Goal: Information Seeking & Learning: Compare options

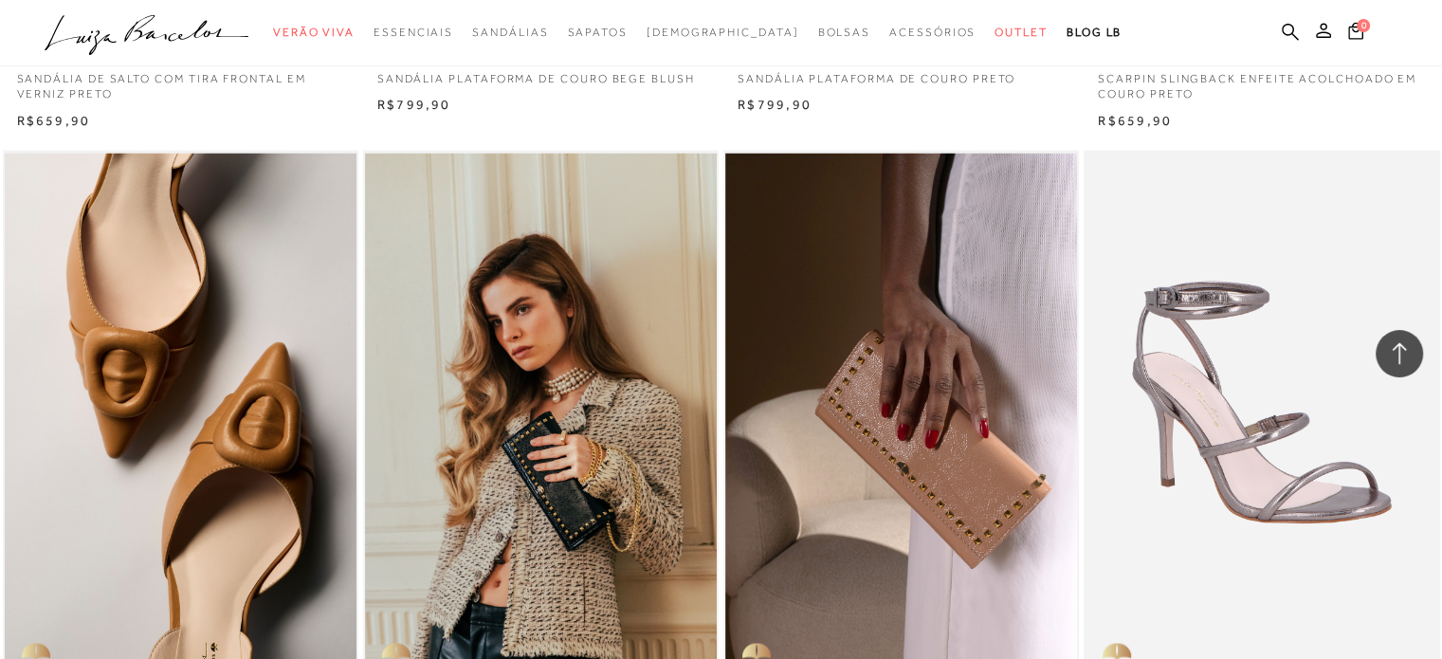
scroll to position [3463, 0]
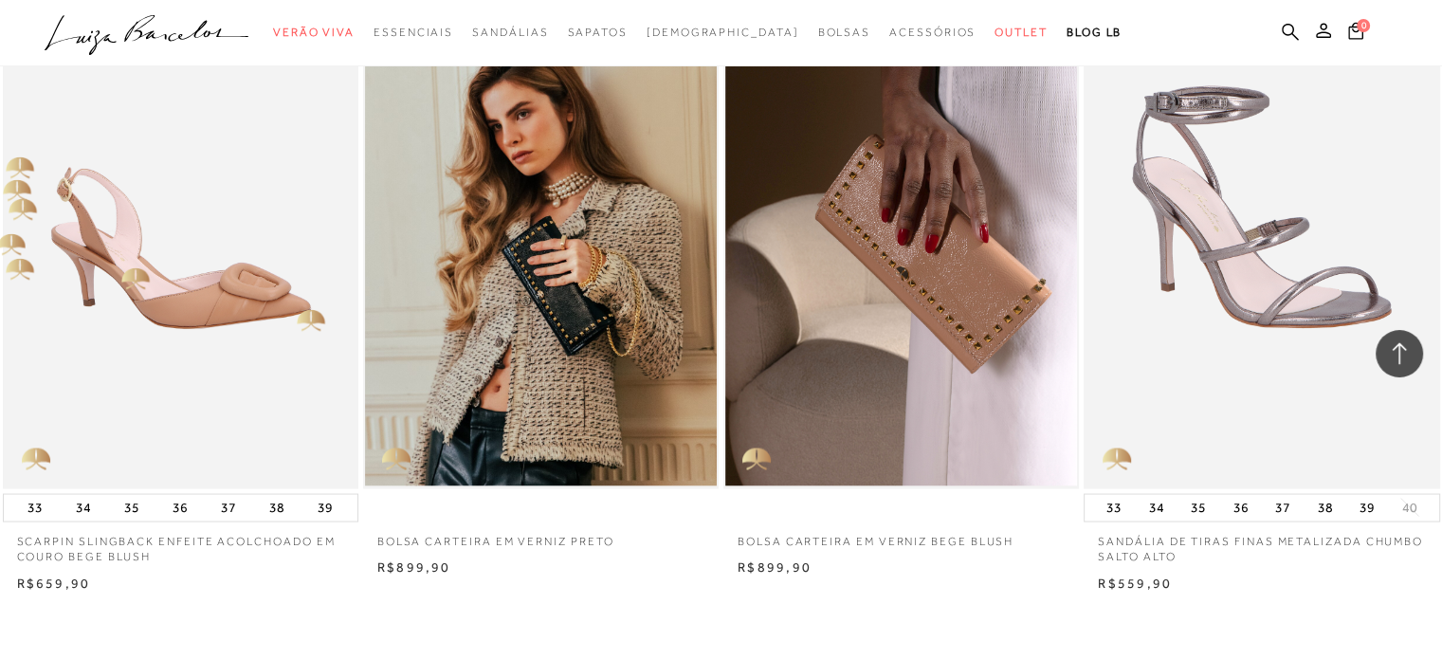
click at [301, 312] on img at bounding box center [182, 221] width 354 height 534
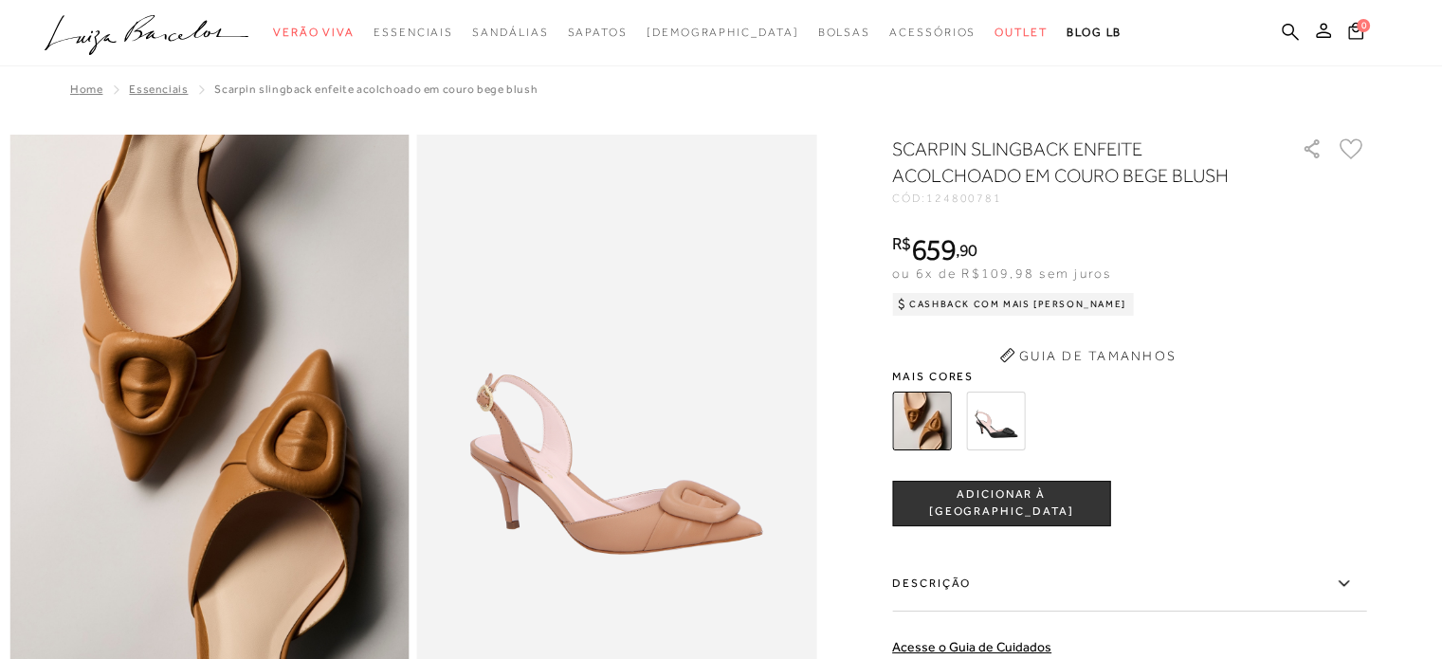
click at [1005, 431] on div "SCARPIN SLINGBACK ENFEITE ACOLCHOADO EM COURO BEGE BLUSH CÓD: 124800781 × É nec…" at bounding box center [1129, 521] width 474 height 771
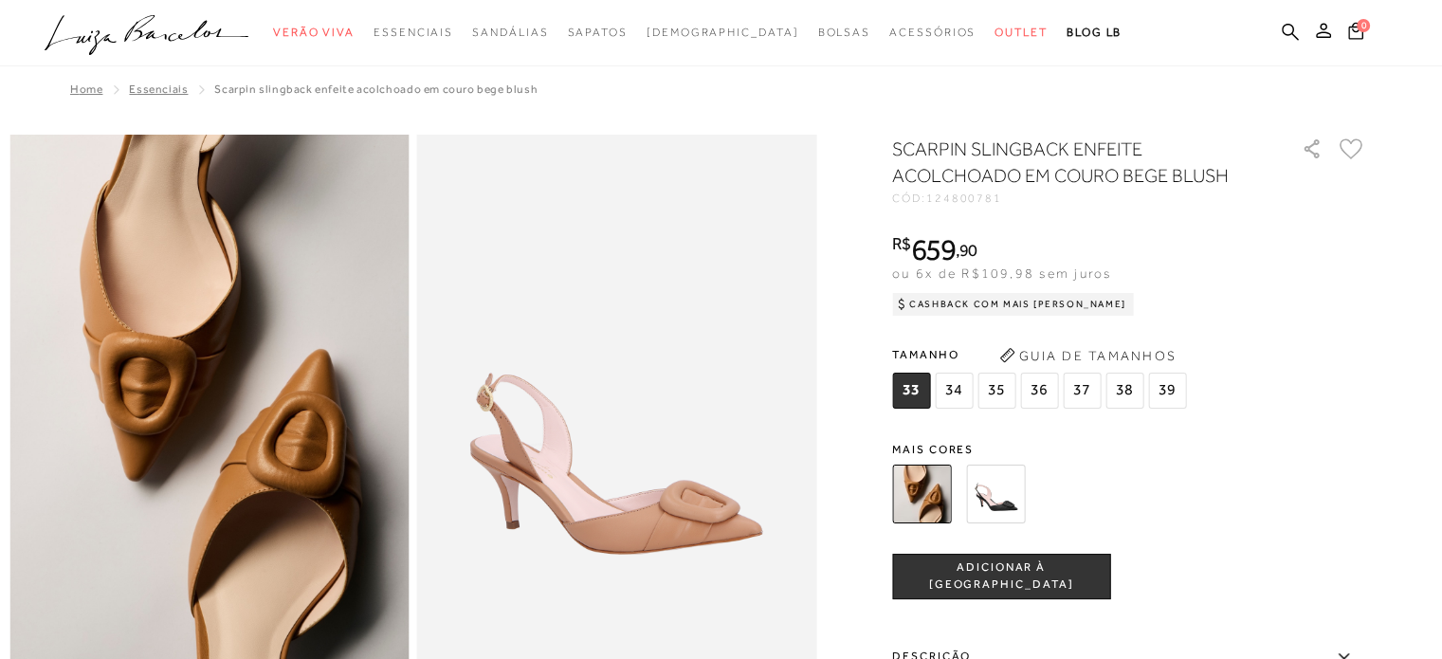
click at [1007, 501] on img at bounding box center [995, 494] width 59 height 59
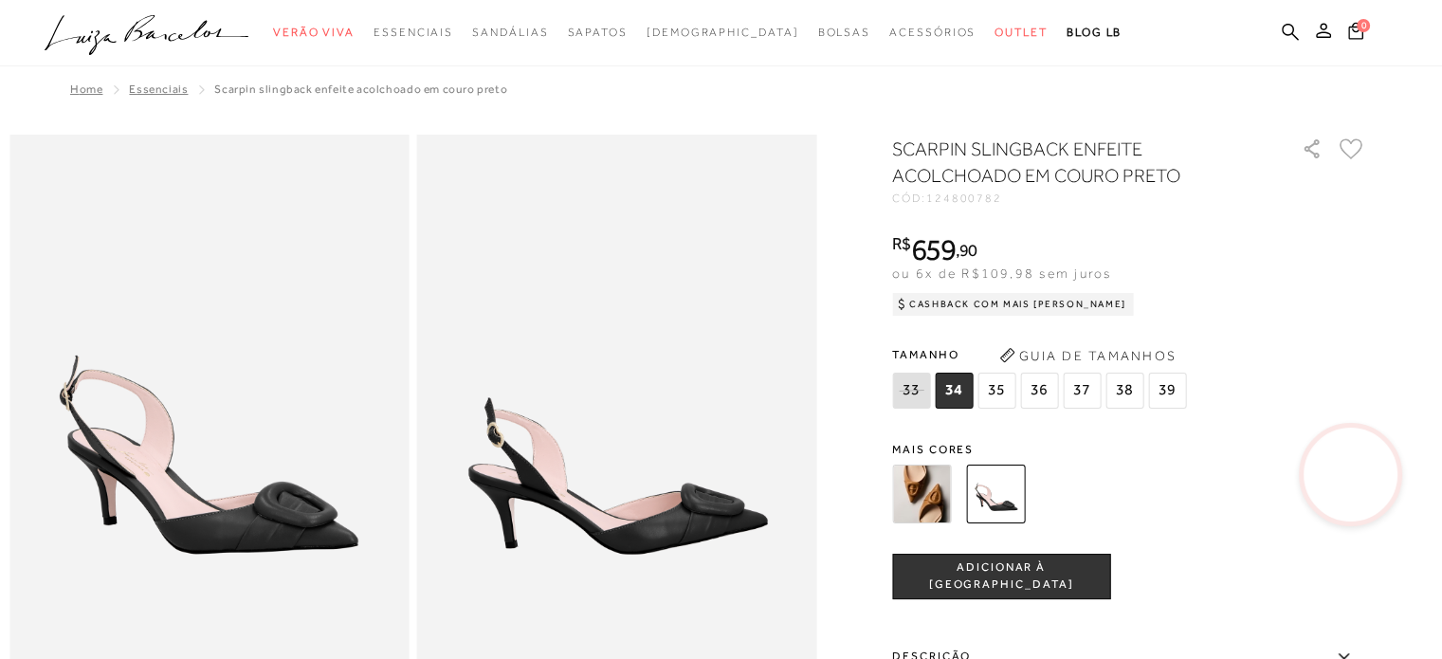
drag, startPoint x: 1007, startPoint y: 501, endPoint x: 1003, endPoint y: 487, distance: 13.8
click at [1003, 487] on img at bounding box center [995, 494] width 59 height 59
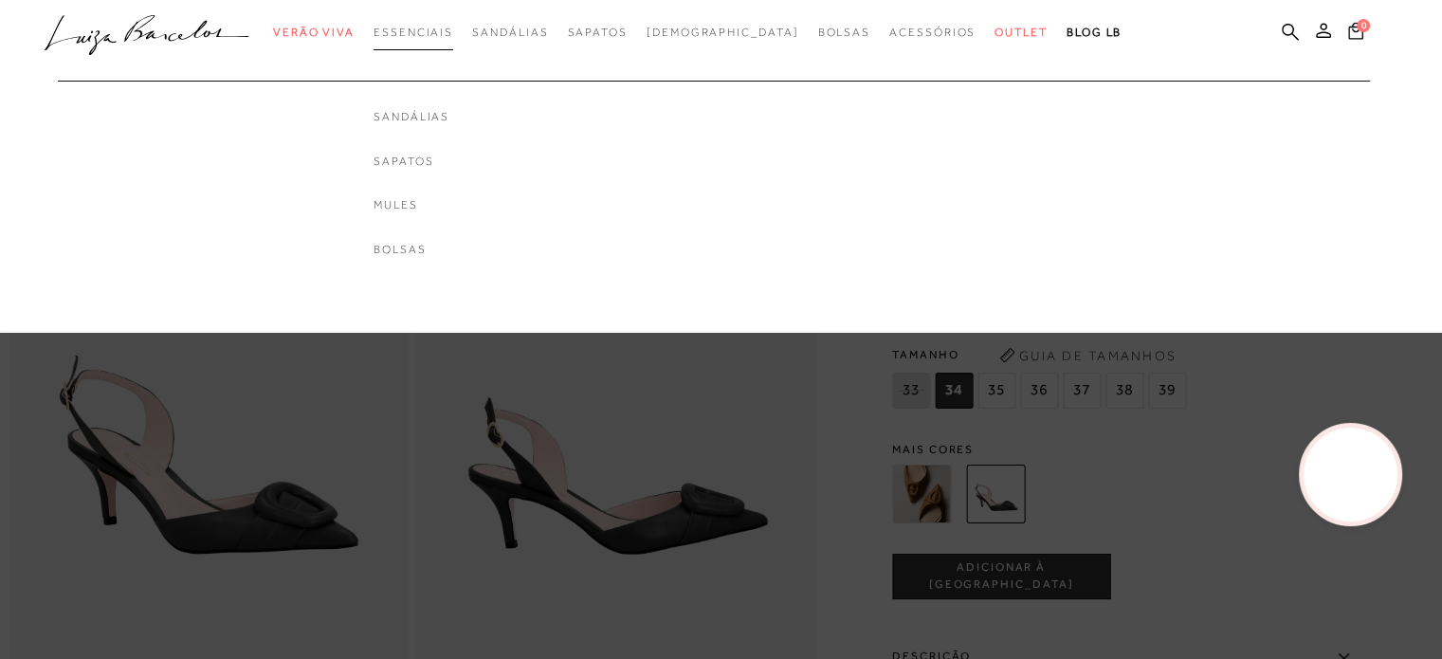
click at [429, 33] on span "Essenciais" at bounding box center [414, 32] width 80 height 13
